Goal: Task Accomplishment & Management: Manage account settings

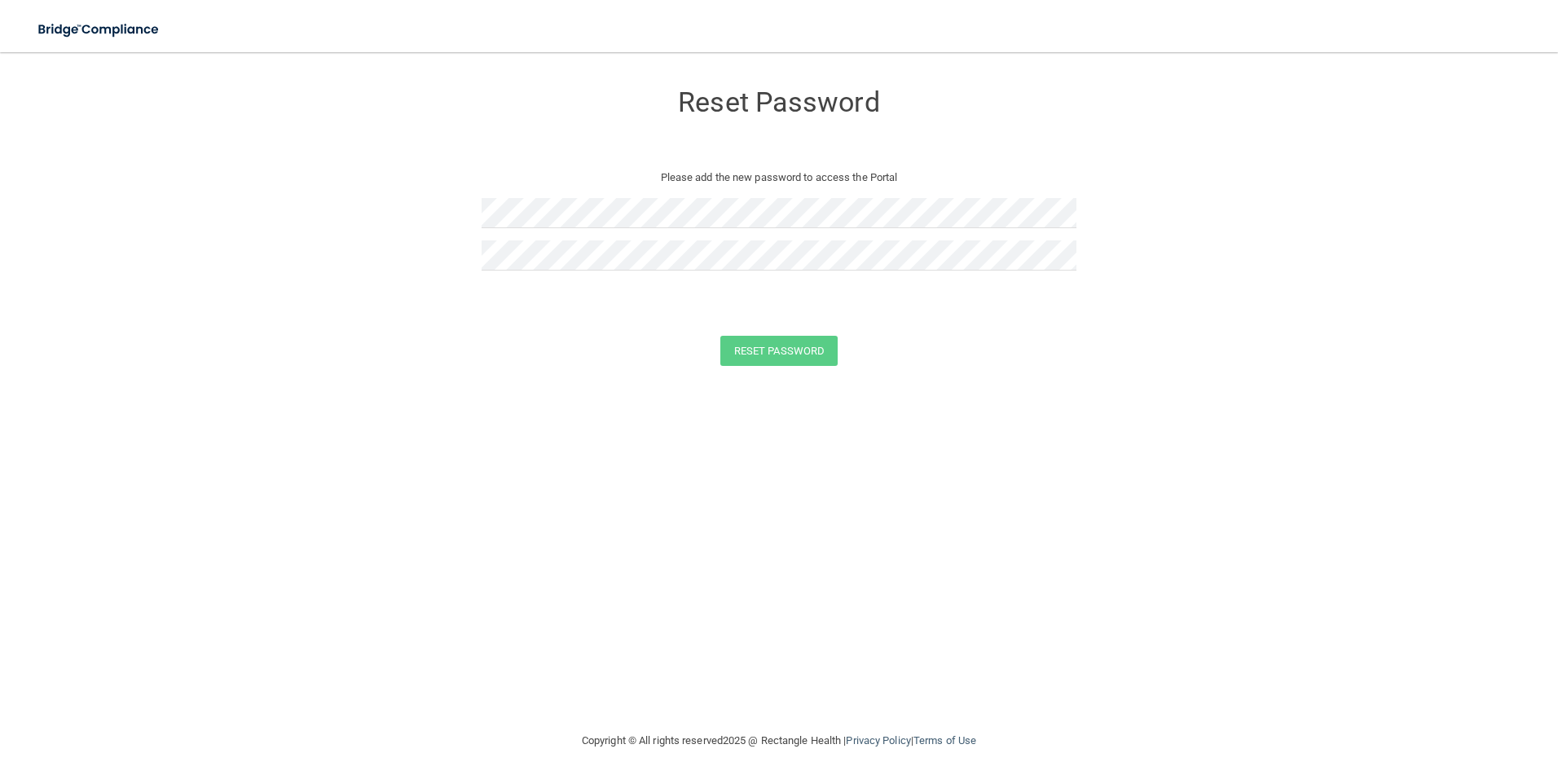
click at [1484, 209] on form "Reset Password Please add the new password to access the Portal Reset Password …" at bounding box center [778, 226] width 1492 height 317
click at [792, 344] on button "Reset Password" at bounding box center [778, 350] width 117 height 30
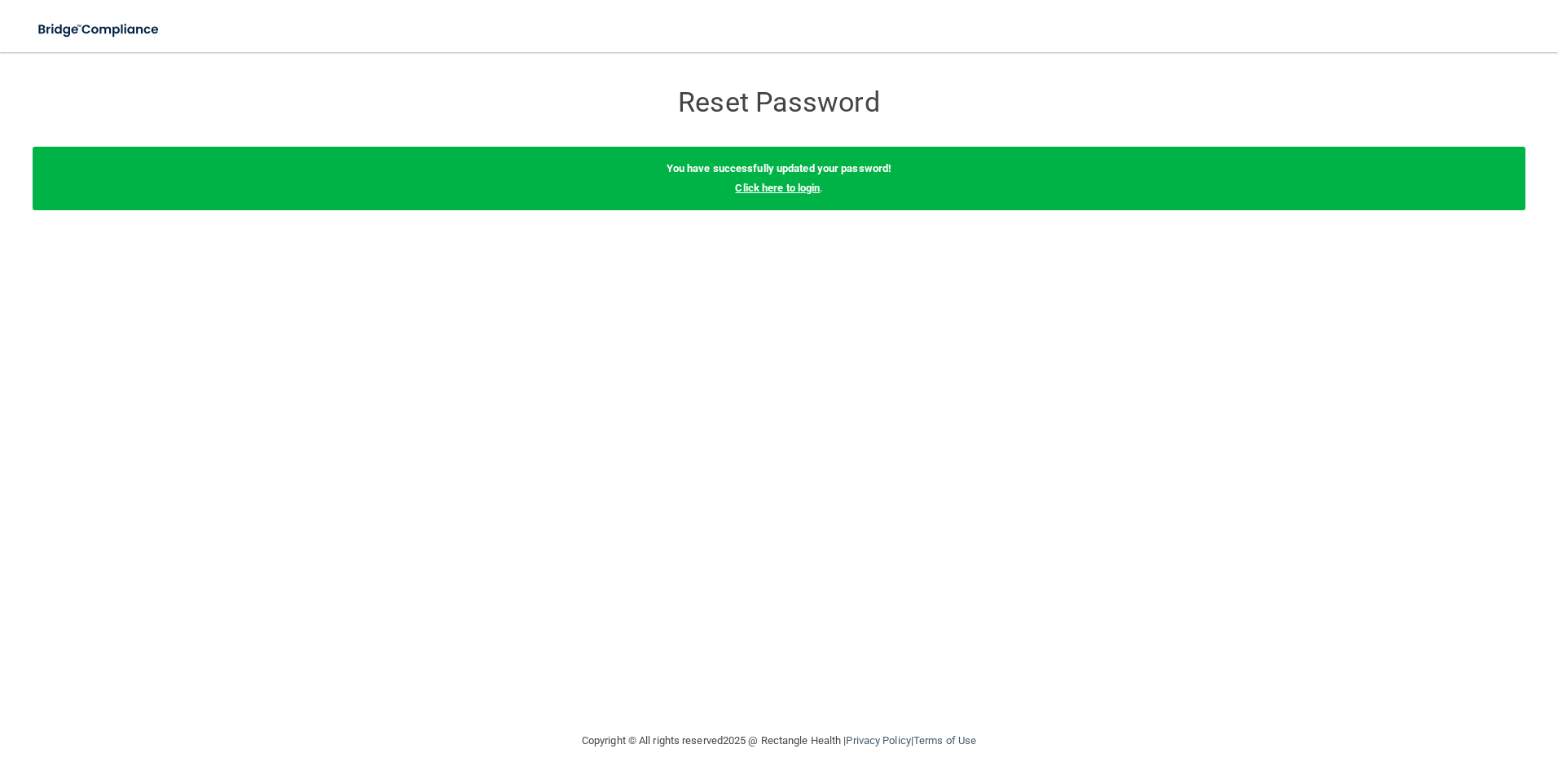
click at [785, 193] on link "Click here to login" at bounding box center [776, 188] width 85 height 12
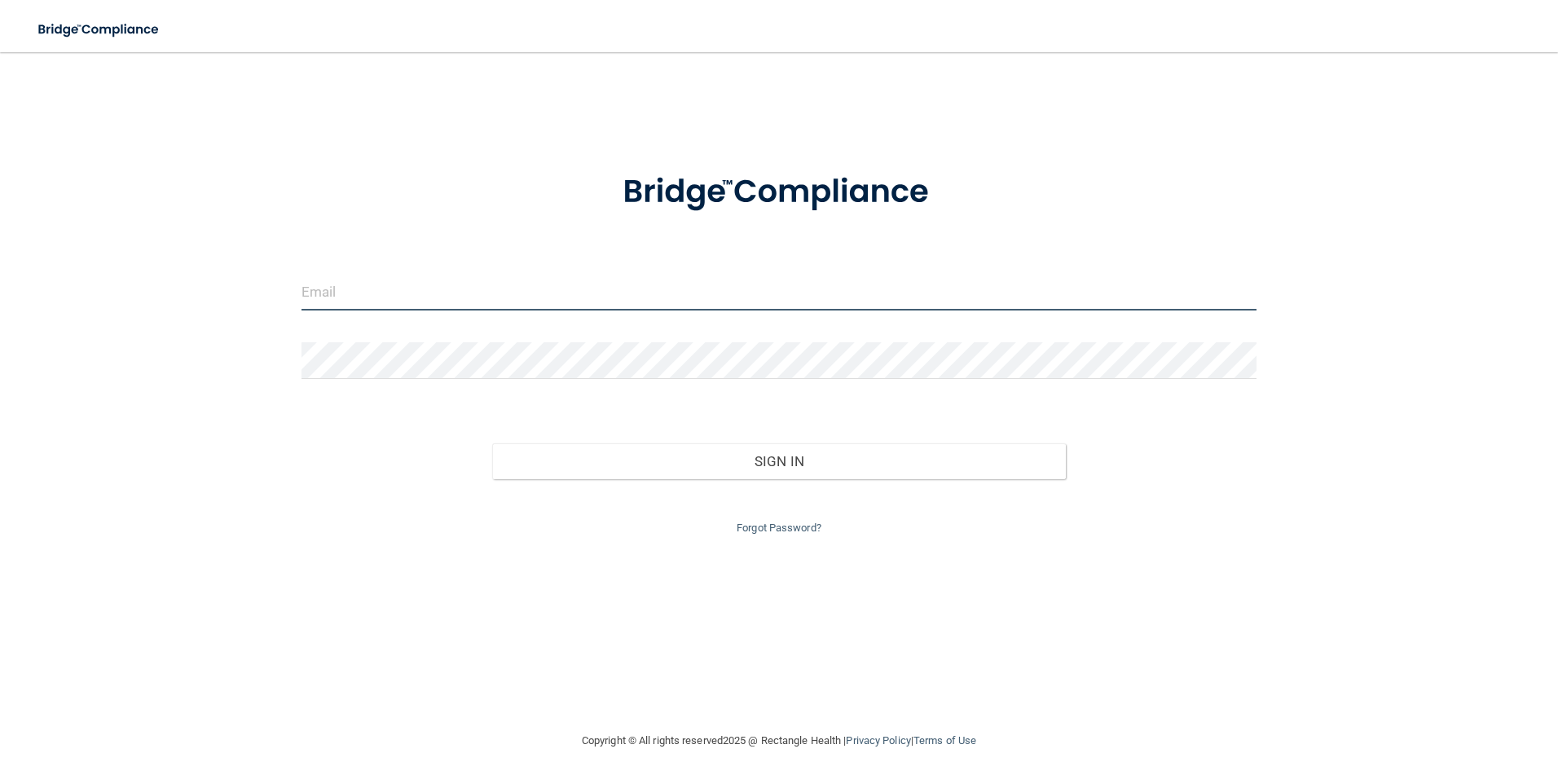
type input "[PERSON_NAME][EMAIL_ADDRESS][DOMAIN_NAME]"
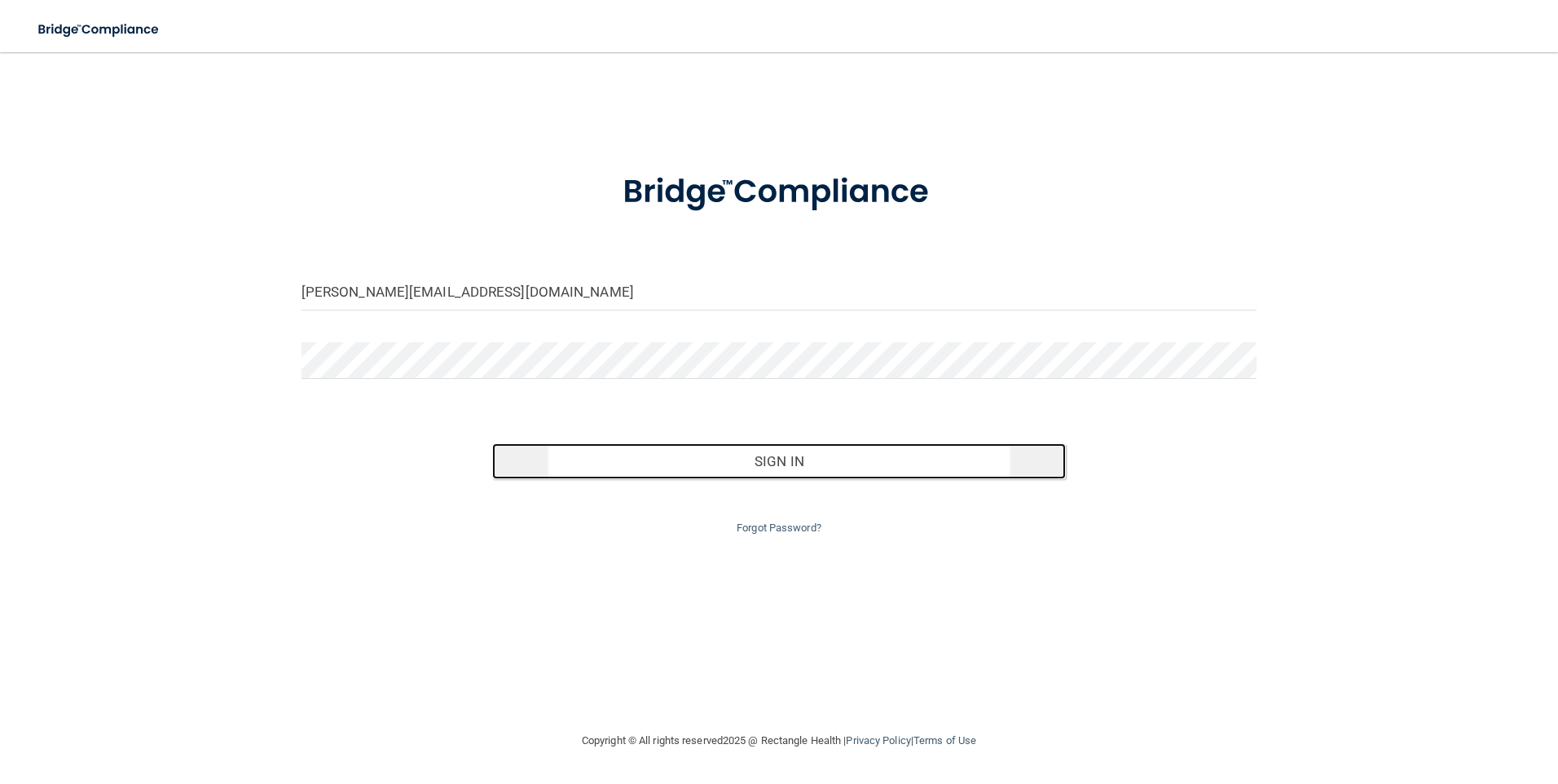
click at [771, 463] on button "Sign In" at bounding box center [778, 461] width 573 height 36
